Goal: Find specific page/section: Find specific page/section

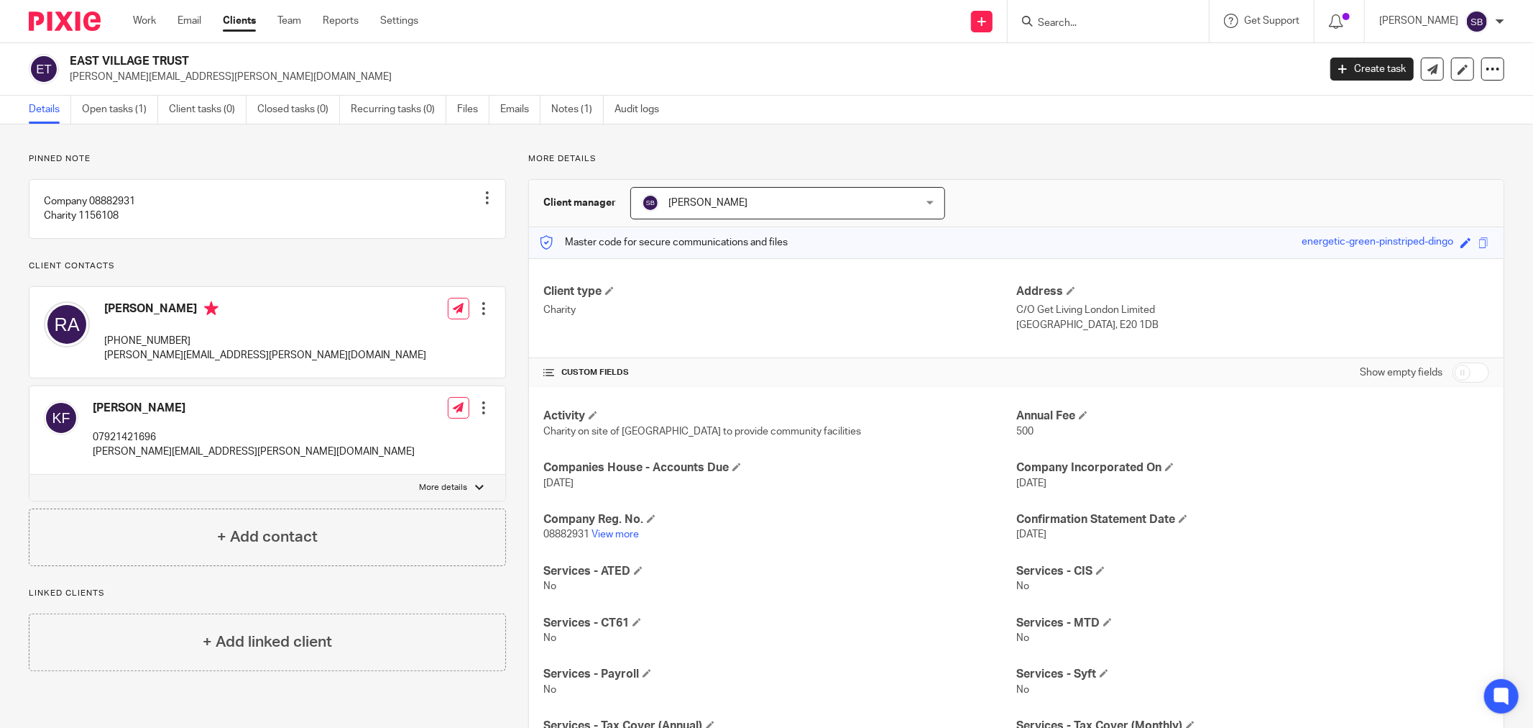
click at [1081, 17] on input "Search" at bounding box center [1101, 23] width 129 height 13
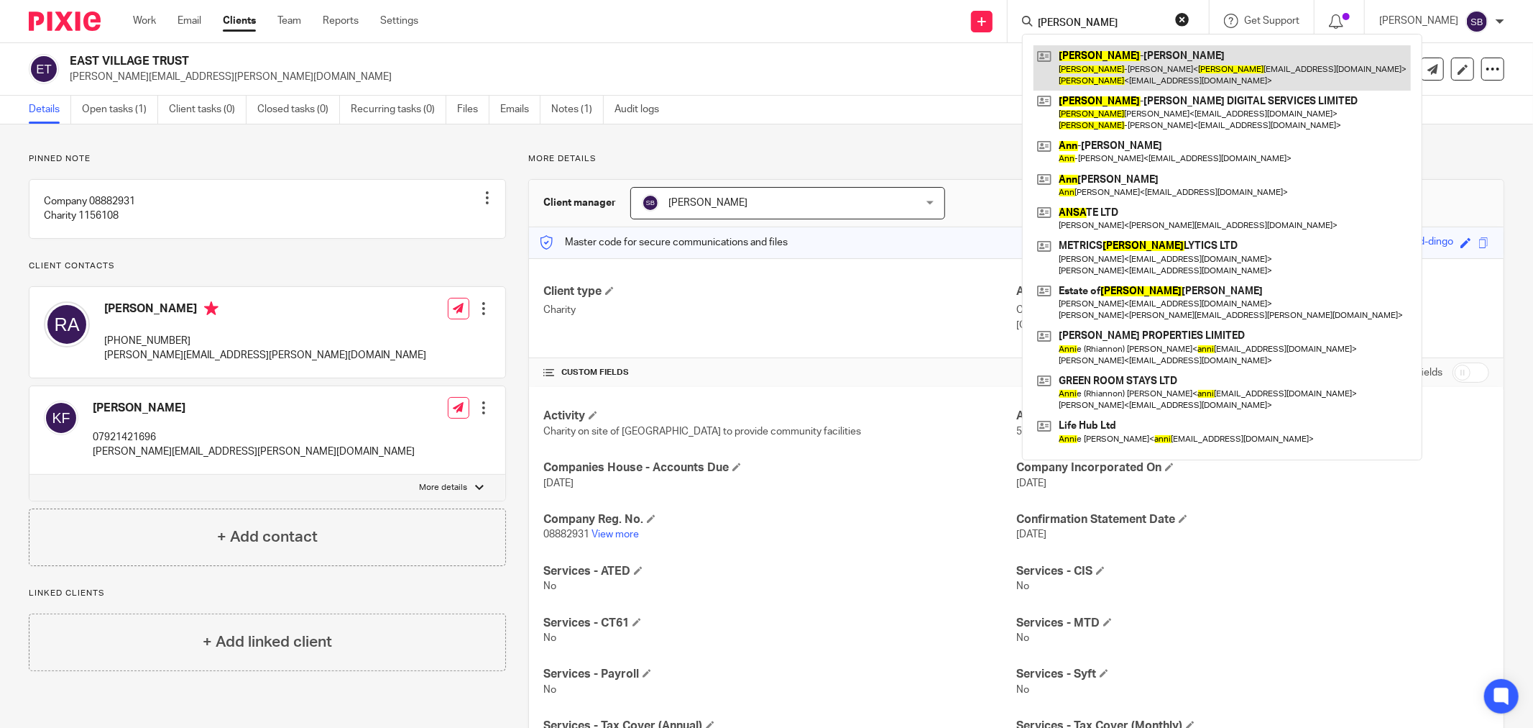
type input "anna"
click at [1211, 77] on link at bounding box center [1222, 67] width 377 height 45
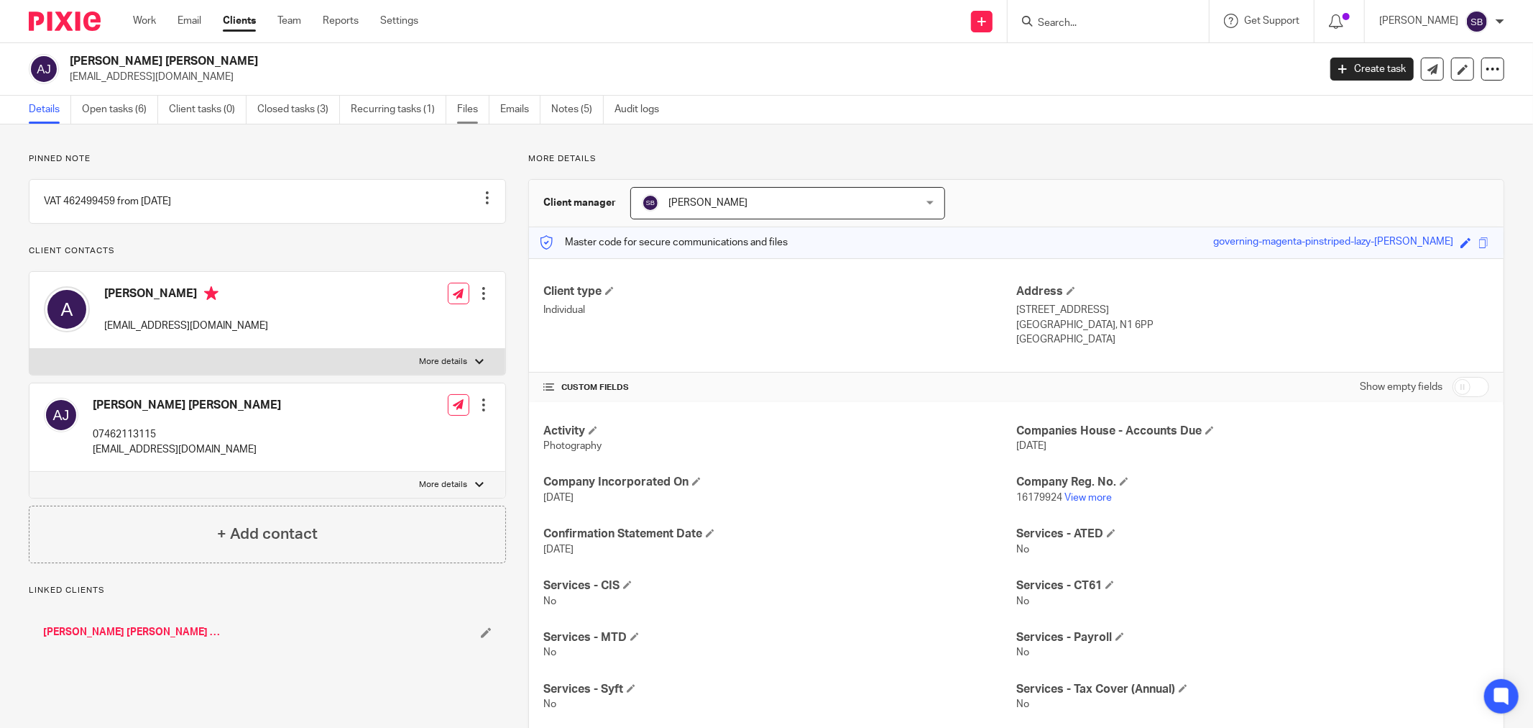
click at [482, 113] on link "Files" at bounding box center [473, 110] width 32 height 28
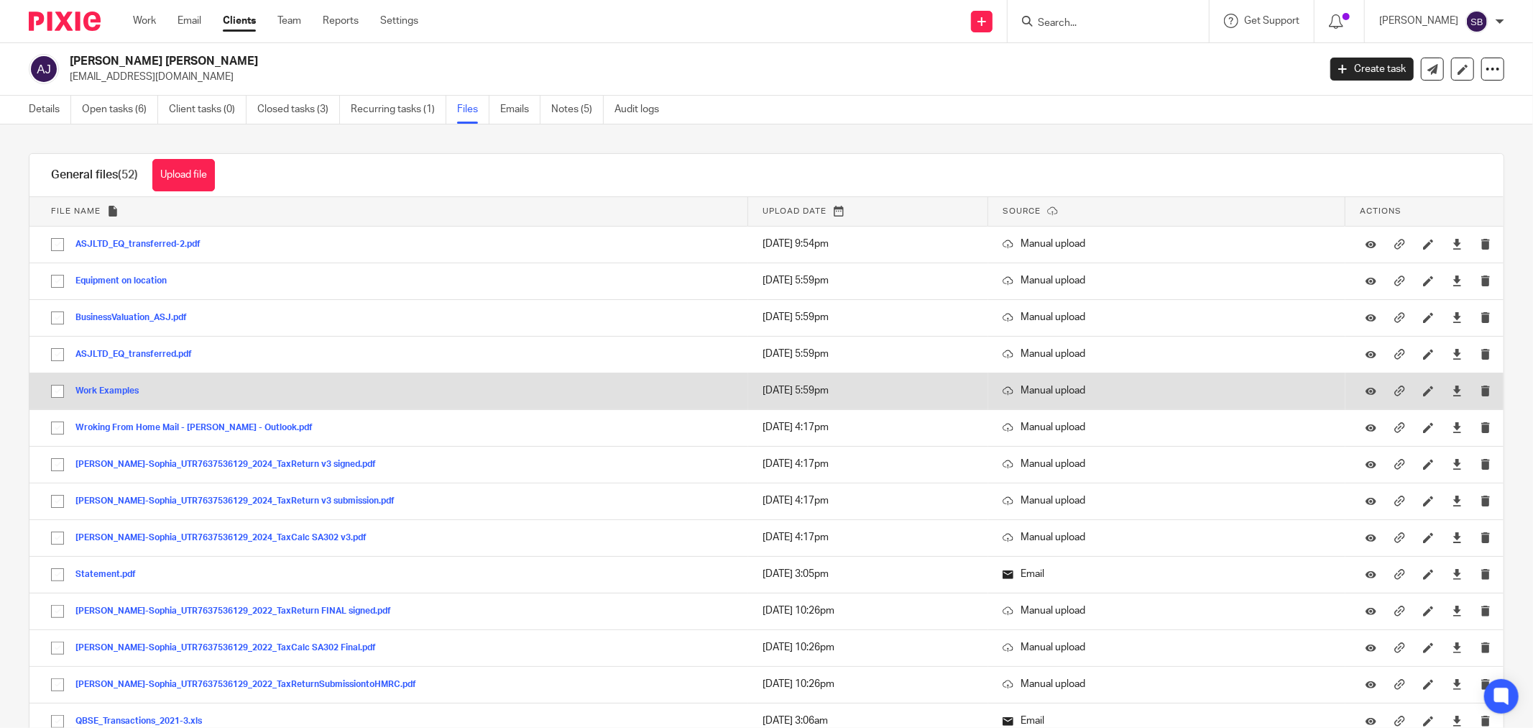
click at [118, 388] on button "Work Examples" at bounding box center [112, 391] width 74 height 10
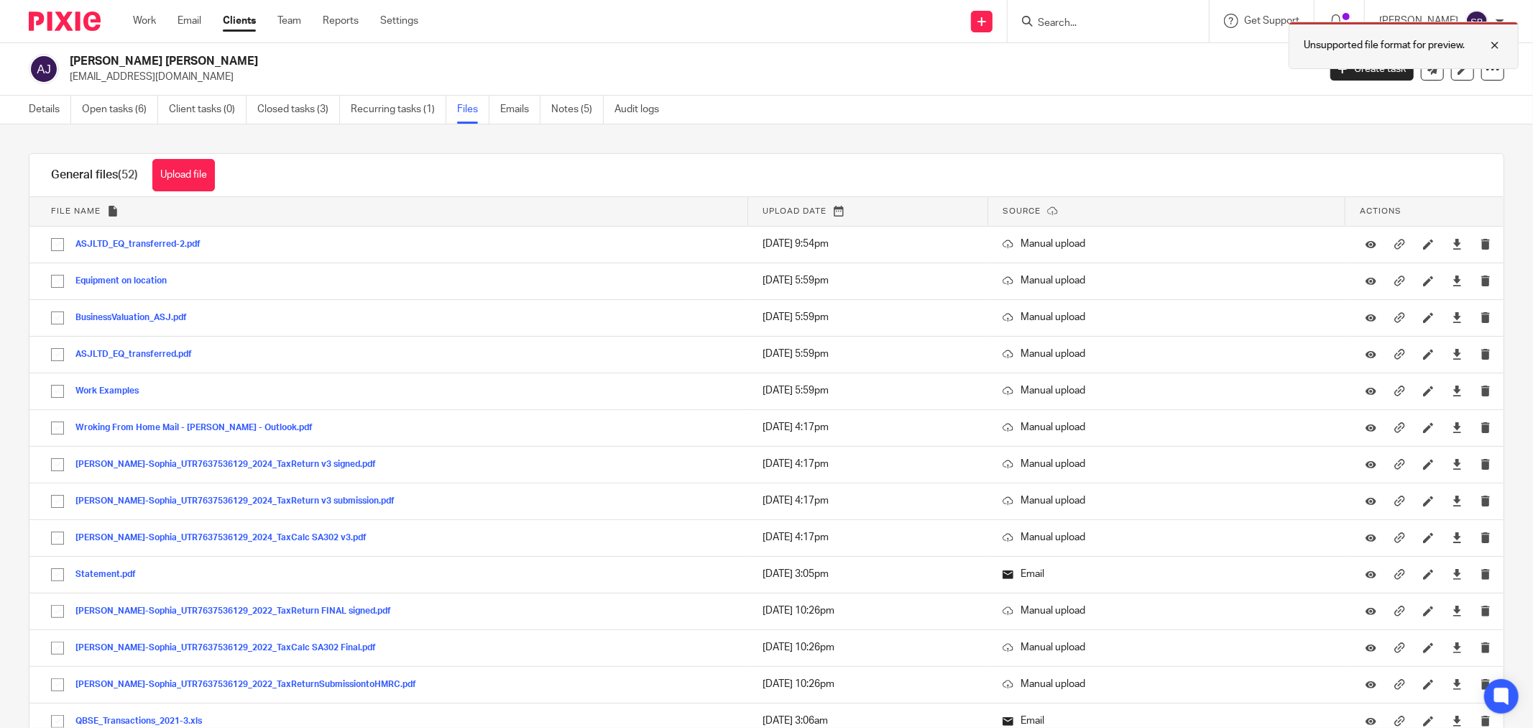
click at [1499, 43] on div at bounding box center [1484, 45] width 39 height 17
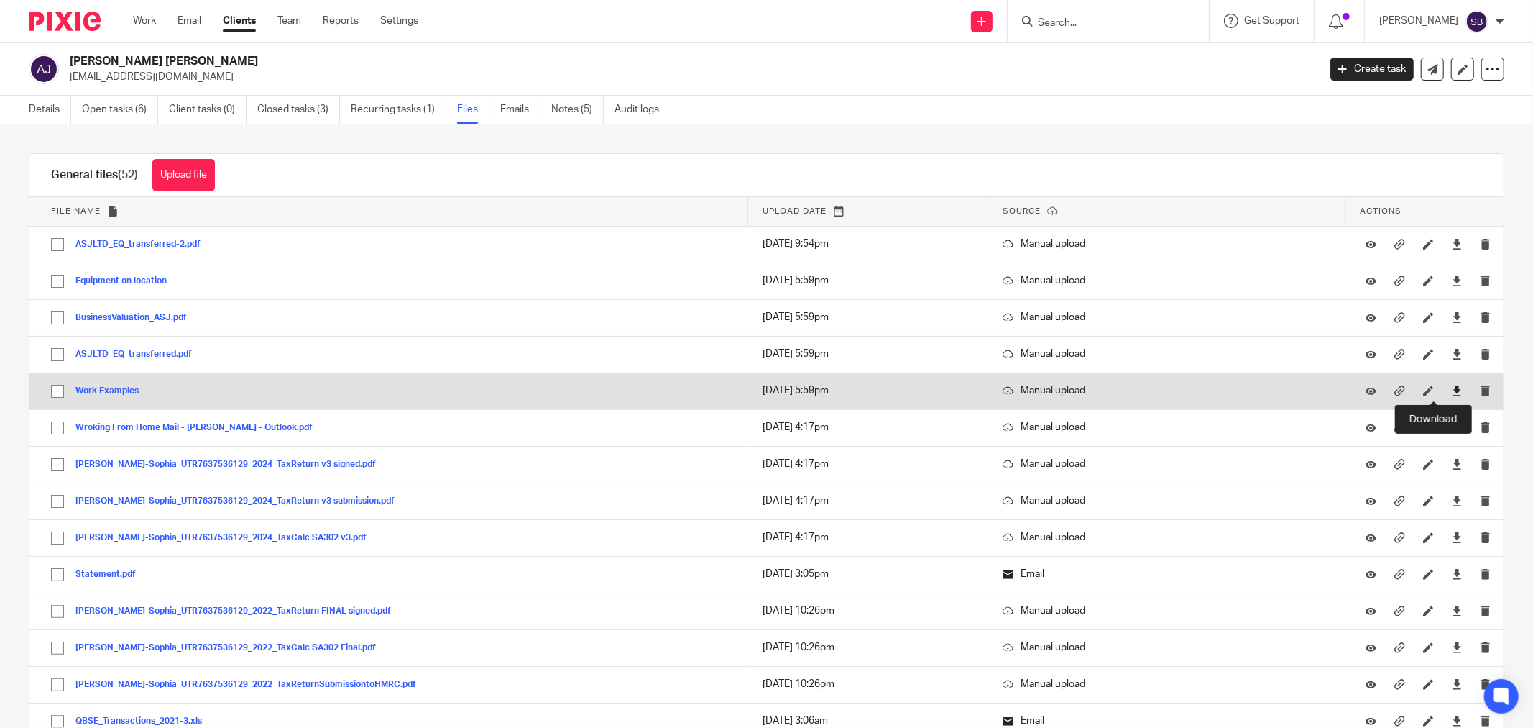
click at [1452, 393] on icon at bounding box center [1457, 390] width 11 height 11
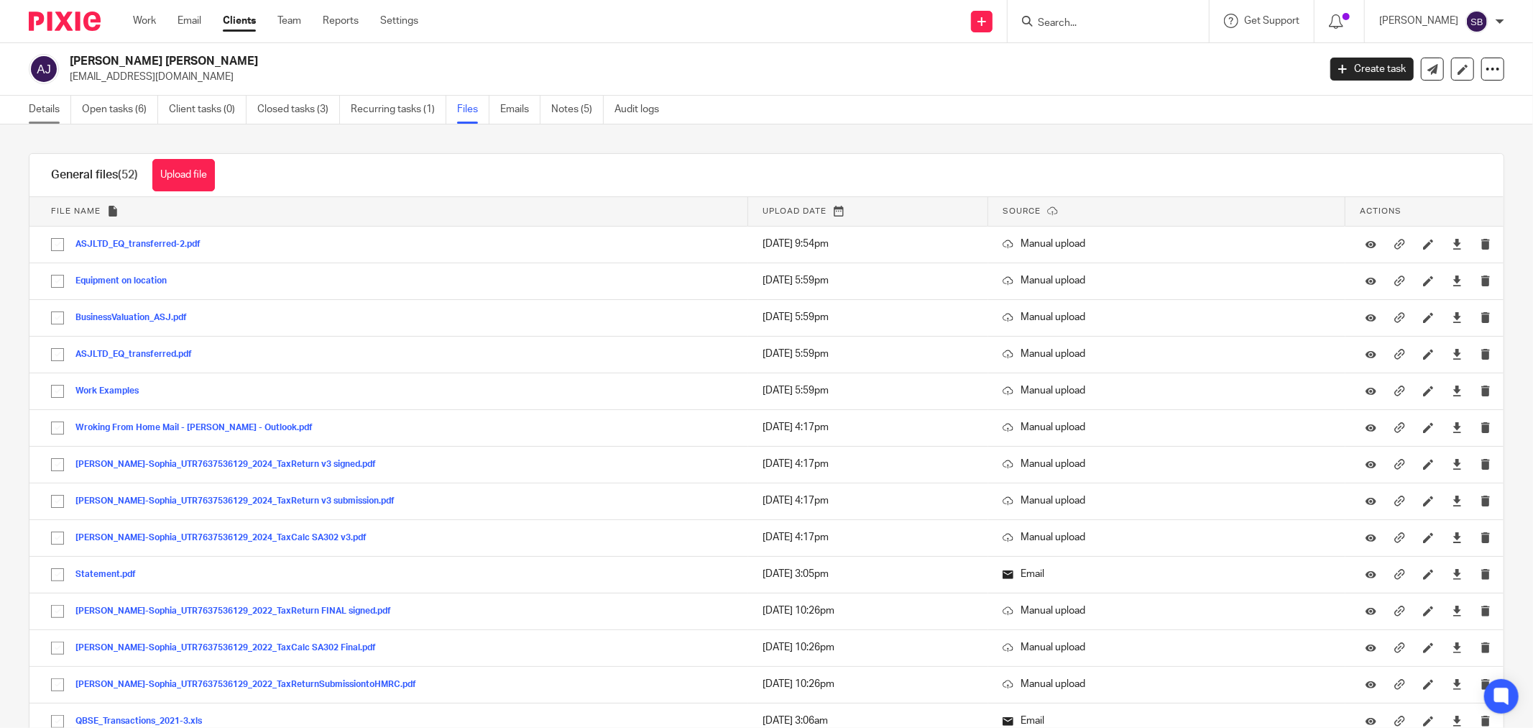
click at [60, 112] on link "Details" at bounding box center [50, 110] width 42 height 28
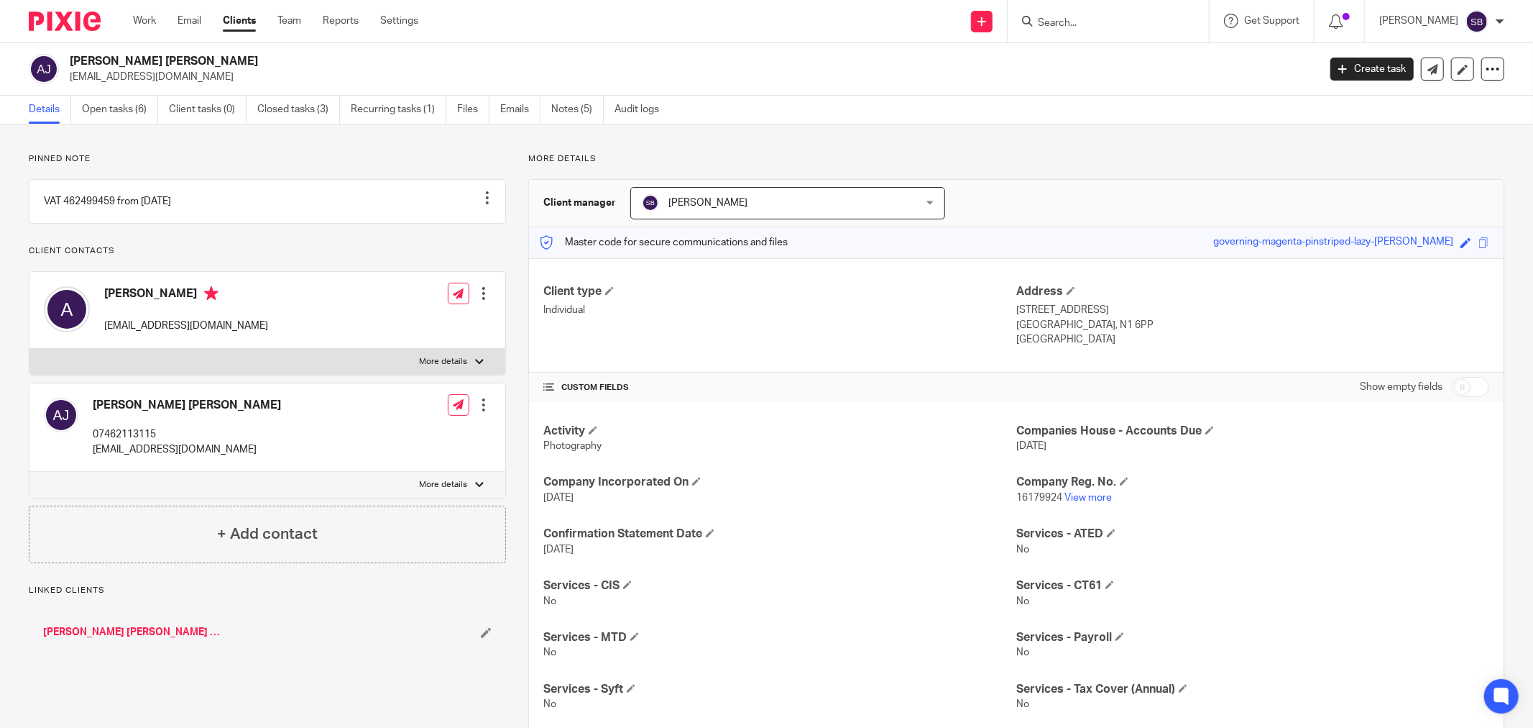
click at [92, 639] on link "ANNA-SOPHIA JOHN DIGITAL SERVICES LIMITED" at bounding box center [132, 632] width 179 height 14
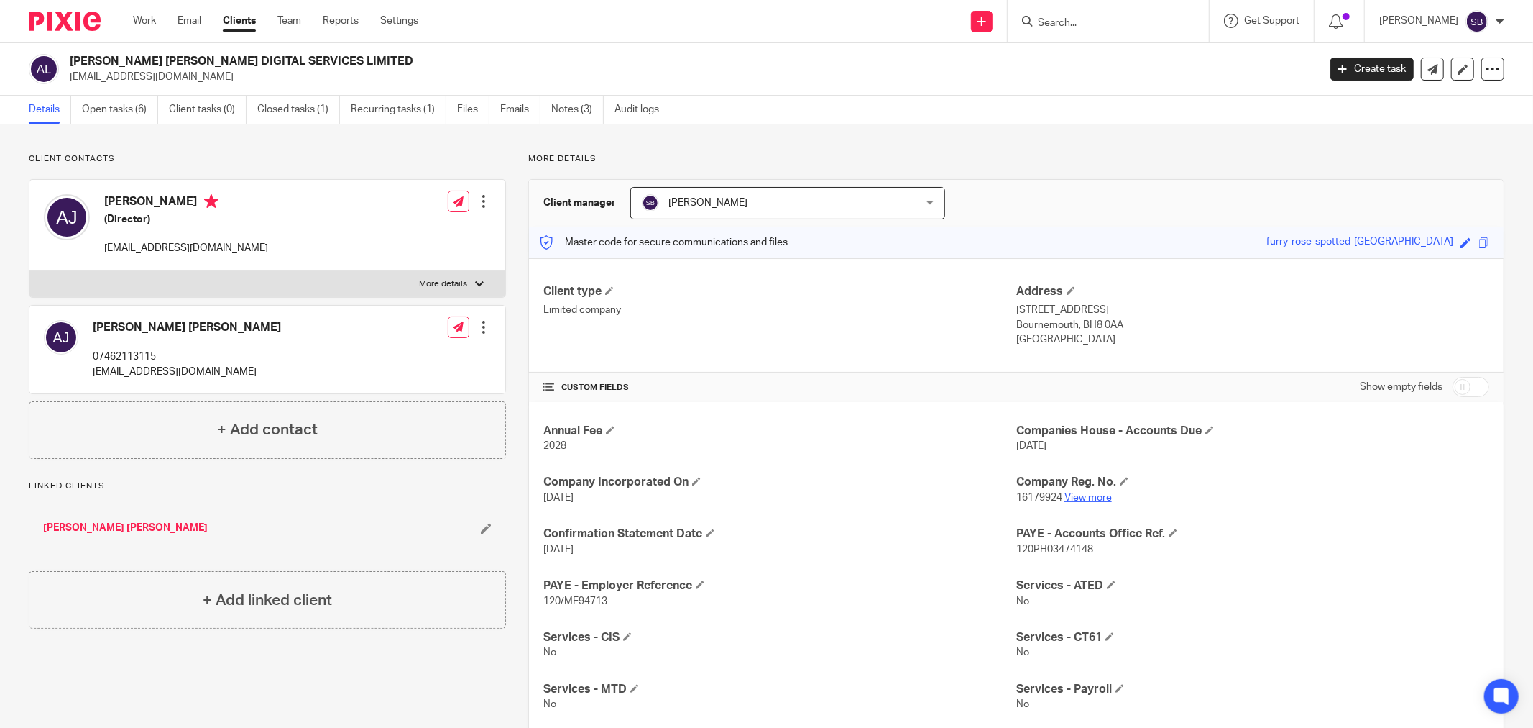
click at [1081, 498] on link "View more" at bounding box center [1088, 497] width 47 height 10
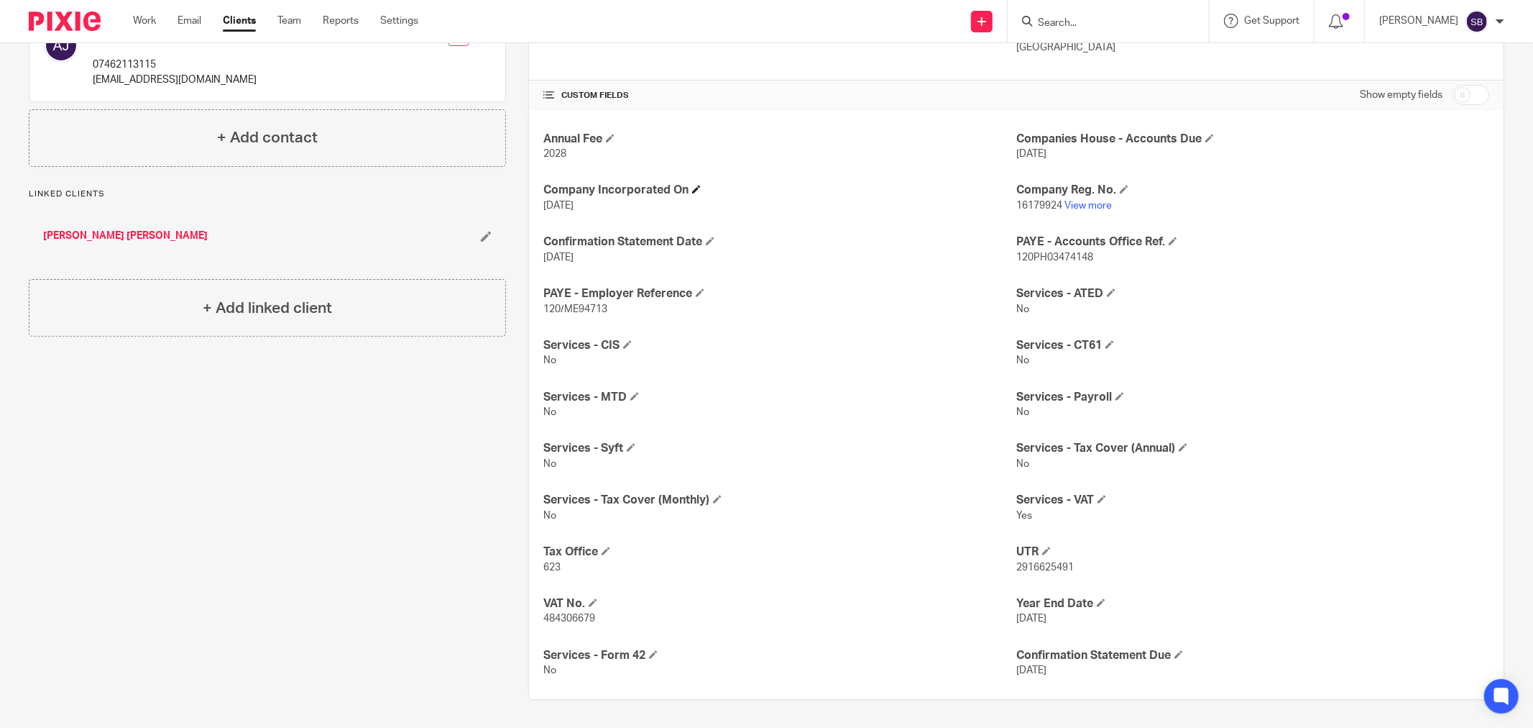
scroll to position [293, 0]
